Goal: Navigation & Orientation: Find specific page/section

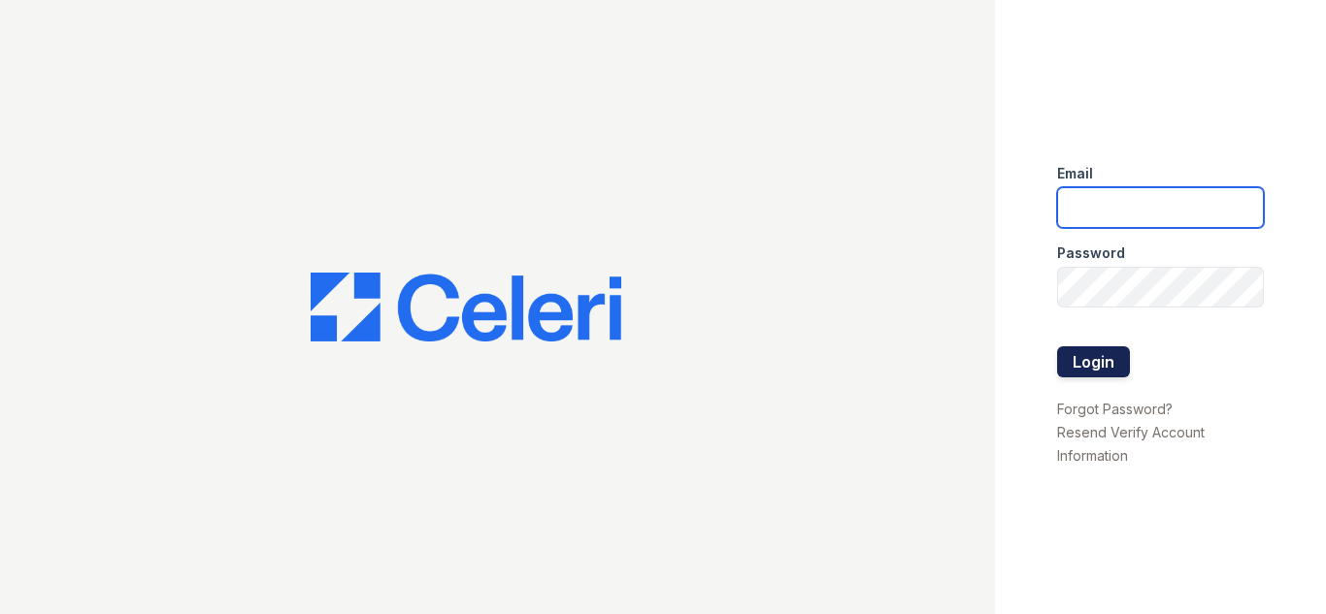
type input "[DOMAIN_NAME][EMAIL_ADDRESS][DOMAIN_NAME]"
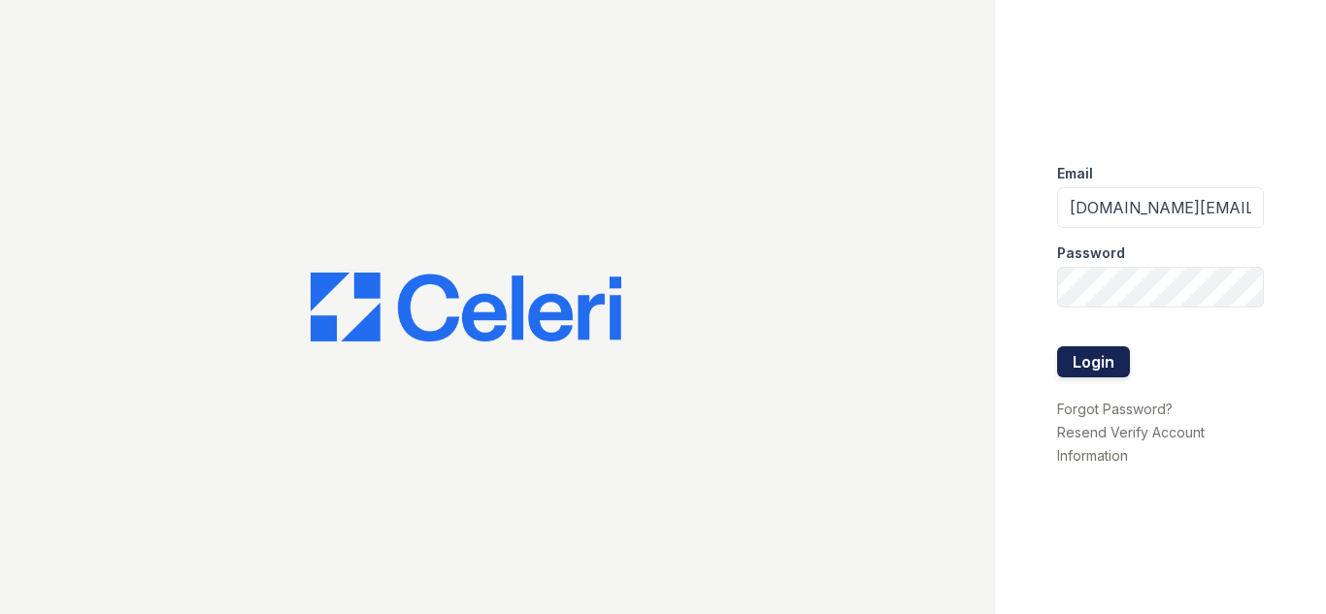
click at [1086, 359] on button "Login" at bounding box center [1093, 361] width 73 height 31
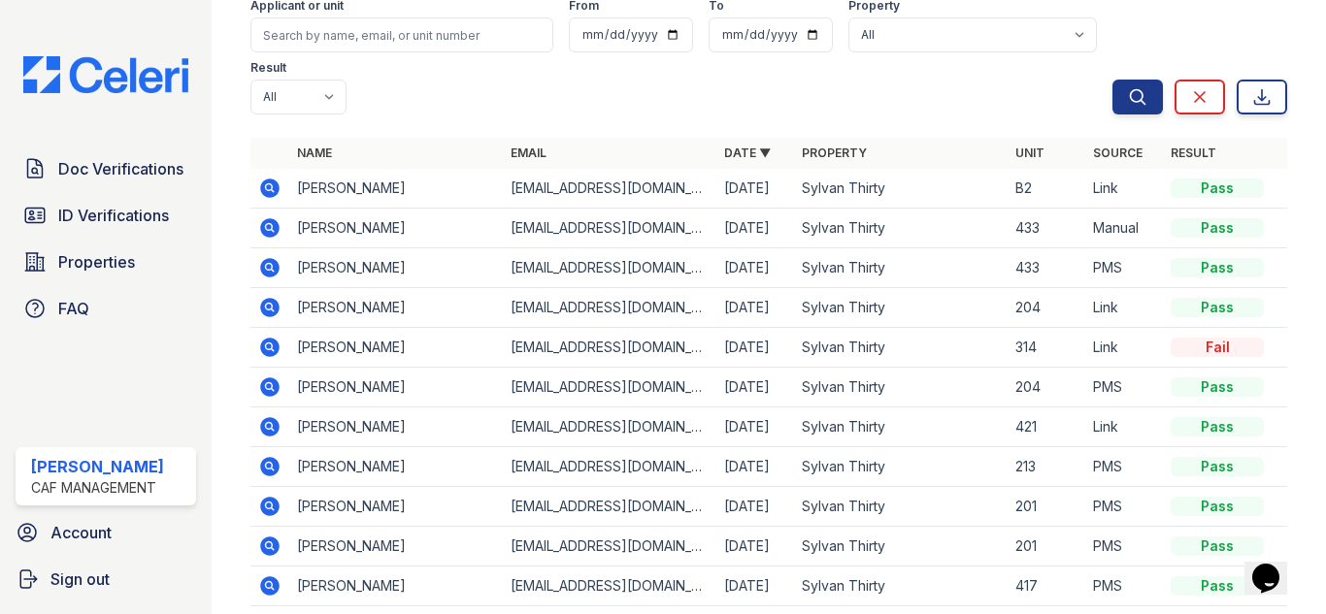
scroll to position [194, 0]
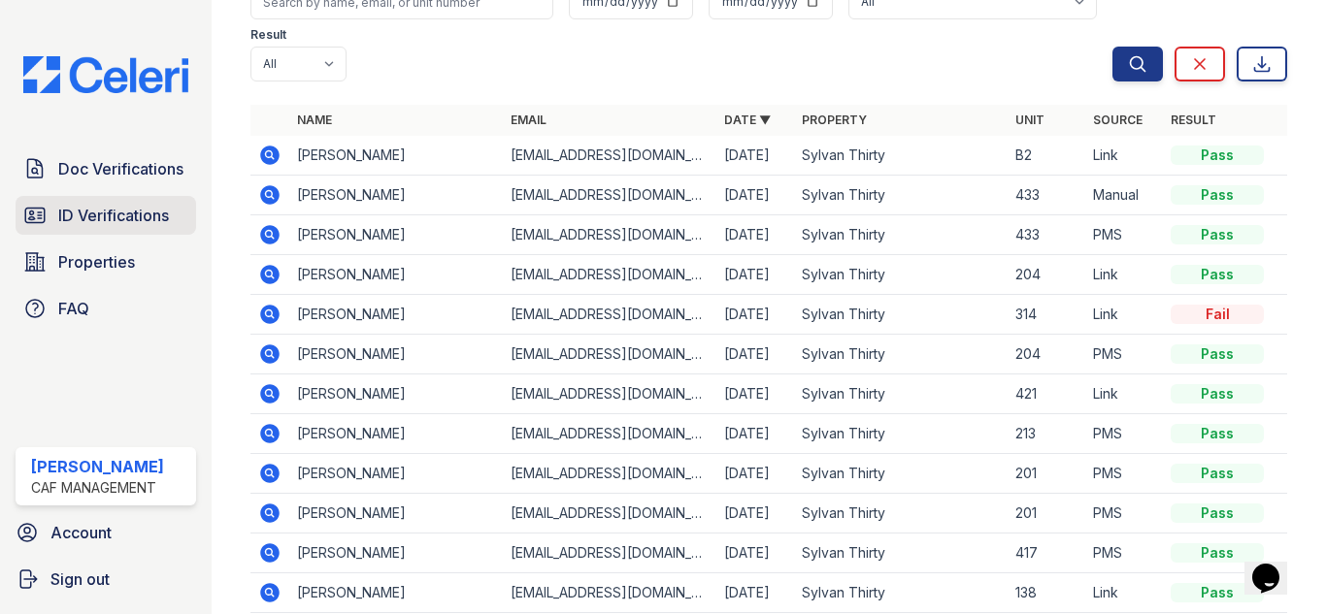
click at [117, 212] on span "ID Verifications" at bounding box center [113, 215] width 111 height 23
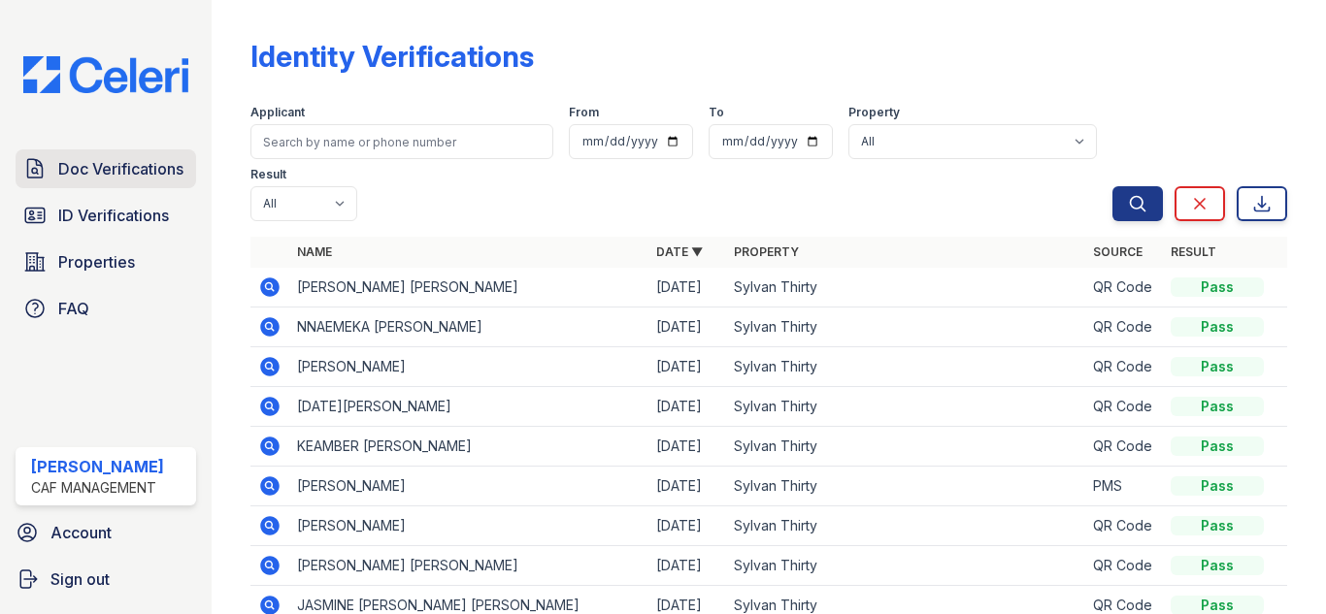
click at [140, 174] on span "Doc Verifications" at bounding box center [120, 168] width 125 height 23
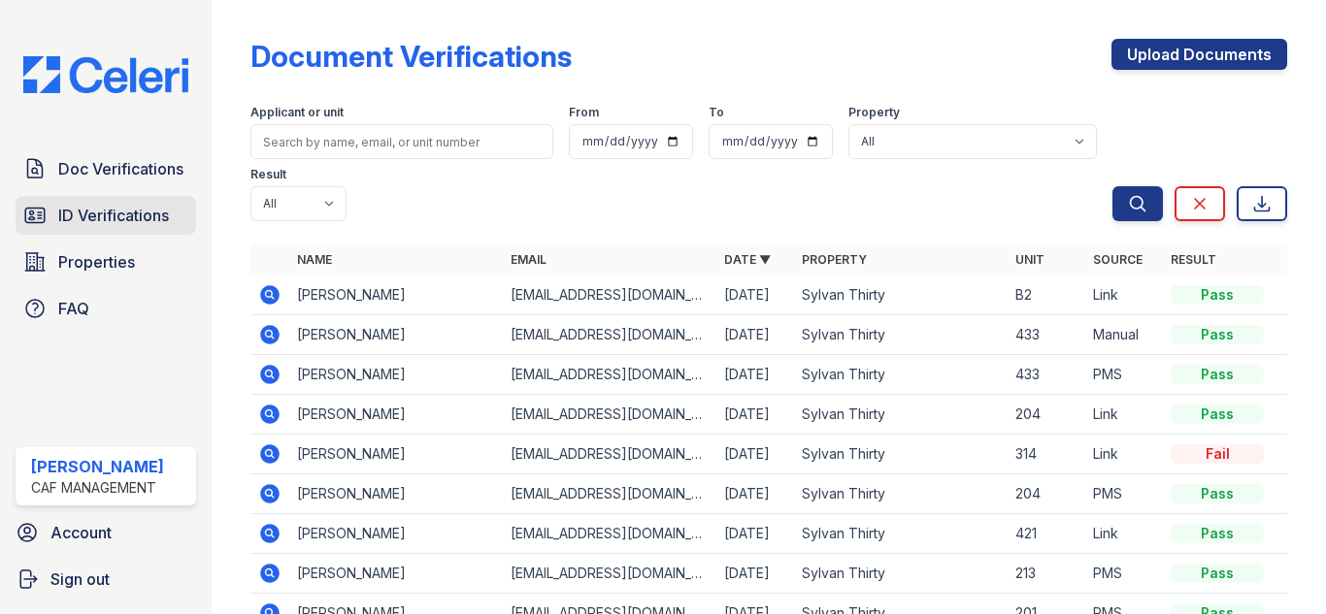
click at [85, 229] on link "ID Verifications" at bounding box center [106, 215] width 181 height 39
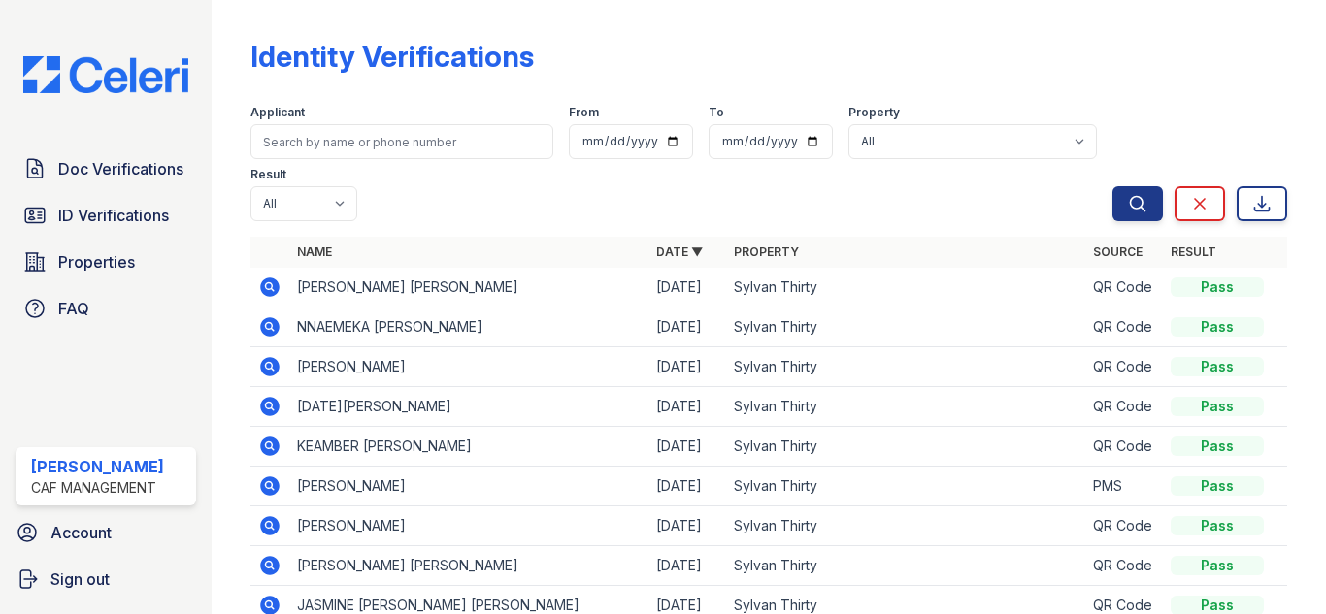
click at [105, 189] on div "Doc Verifications ID Verifications Properties FAQ" at bounding box center [106, 238] width 196 height 179
click at [114, 181] on link "Doc Verifications" at bounding box center [106, 168] width 181 height 39
